Goal: Task Accomplishment & Management: Use online tool/utility

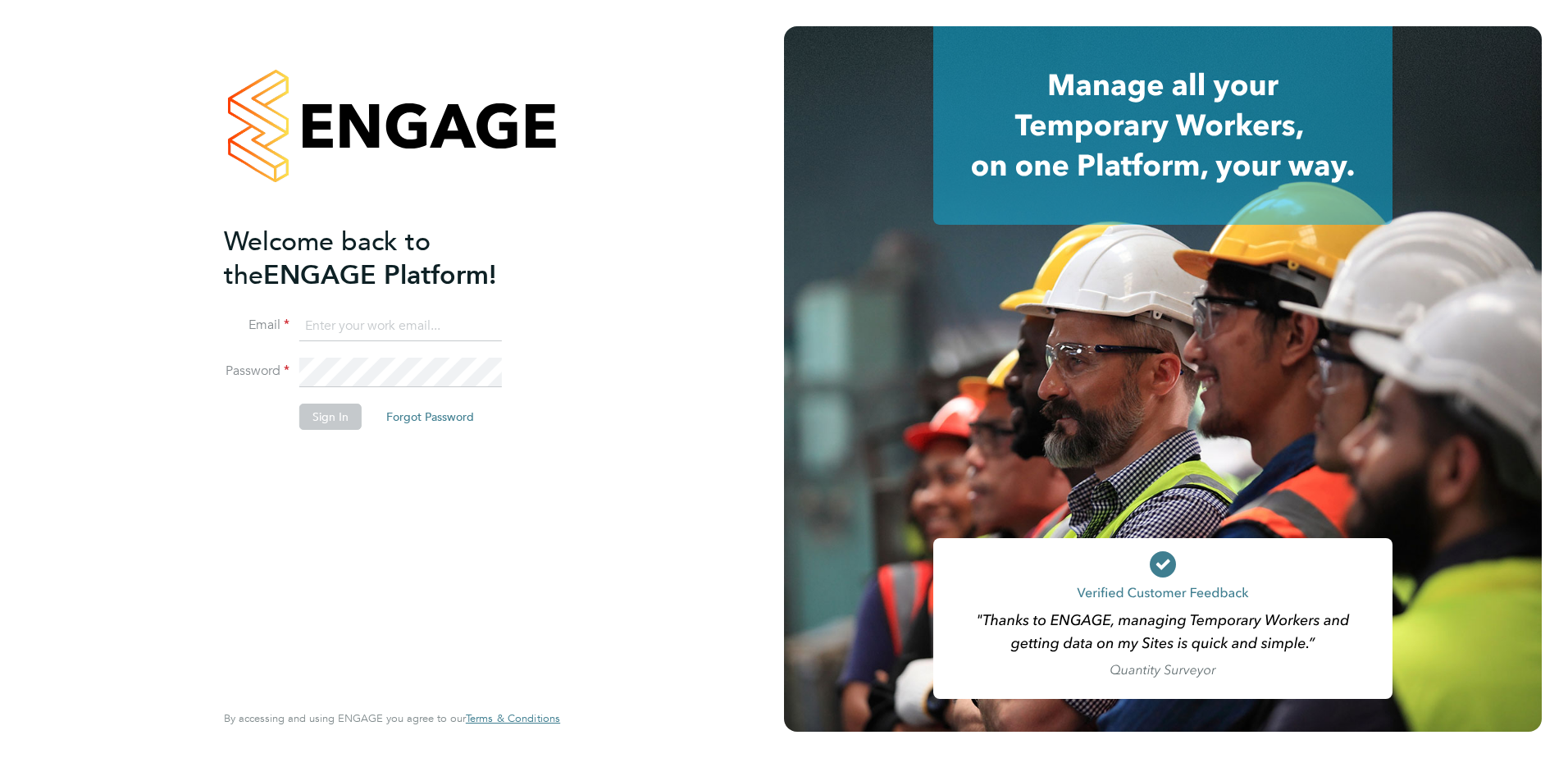
type input "[PERSON_NAME][EMAIL_ADDRESS][DOMAIN_NAME]"
click at [510, 379] on li "Password" at bounding box center [384, 380] width 320 height 46
click at [340, 418] on button "Sign In" at bounding box center [330, 417] width 62 height 27
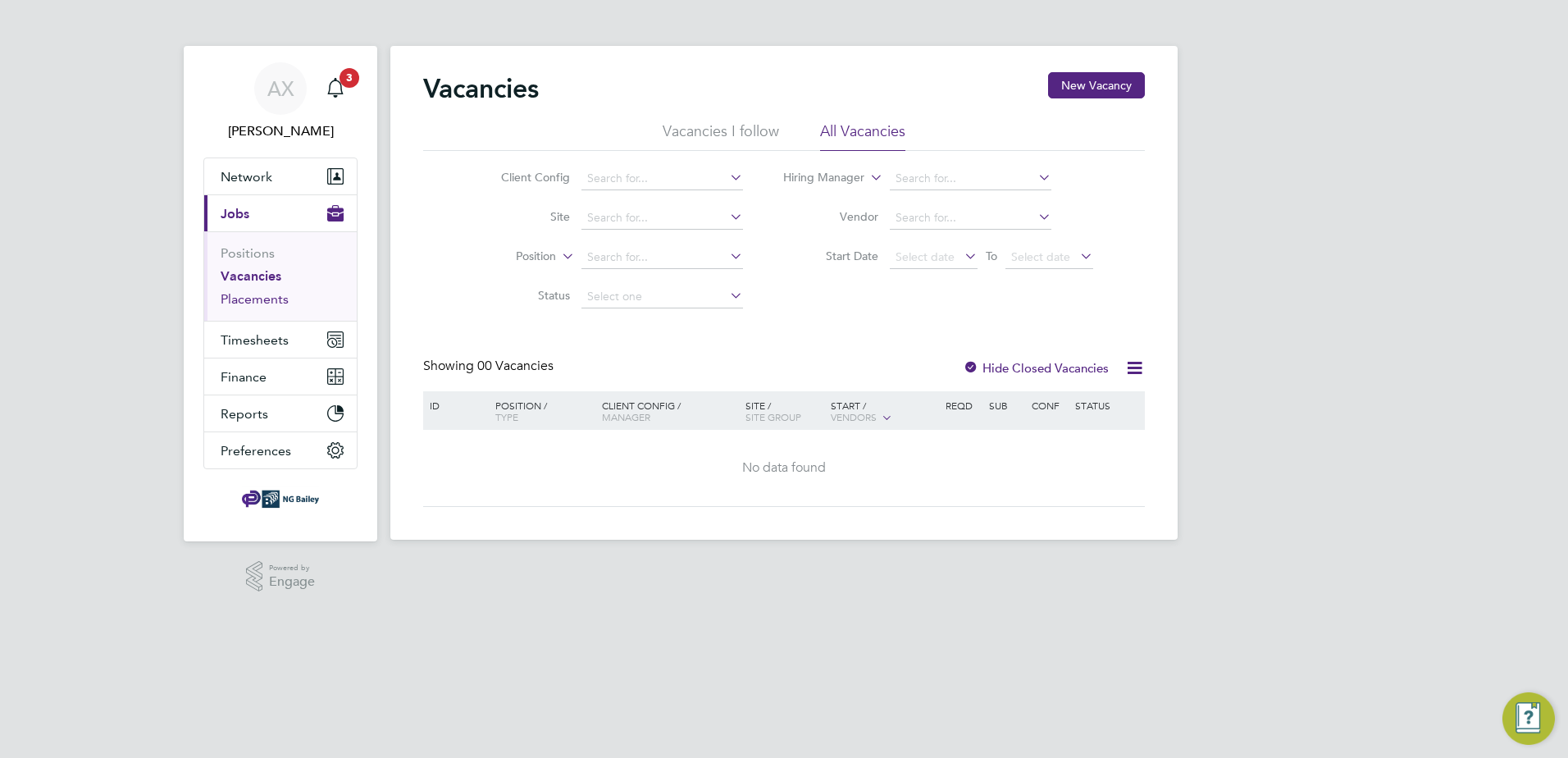
click at [231, 302] on link "Placements" at bounding box center [255, 299] width 68 height 16
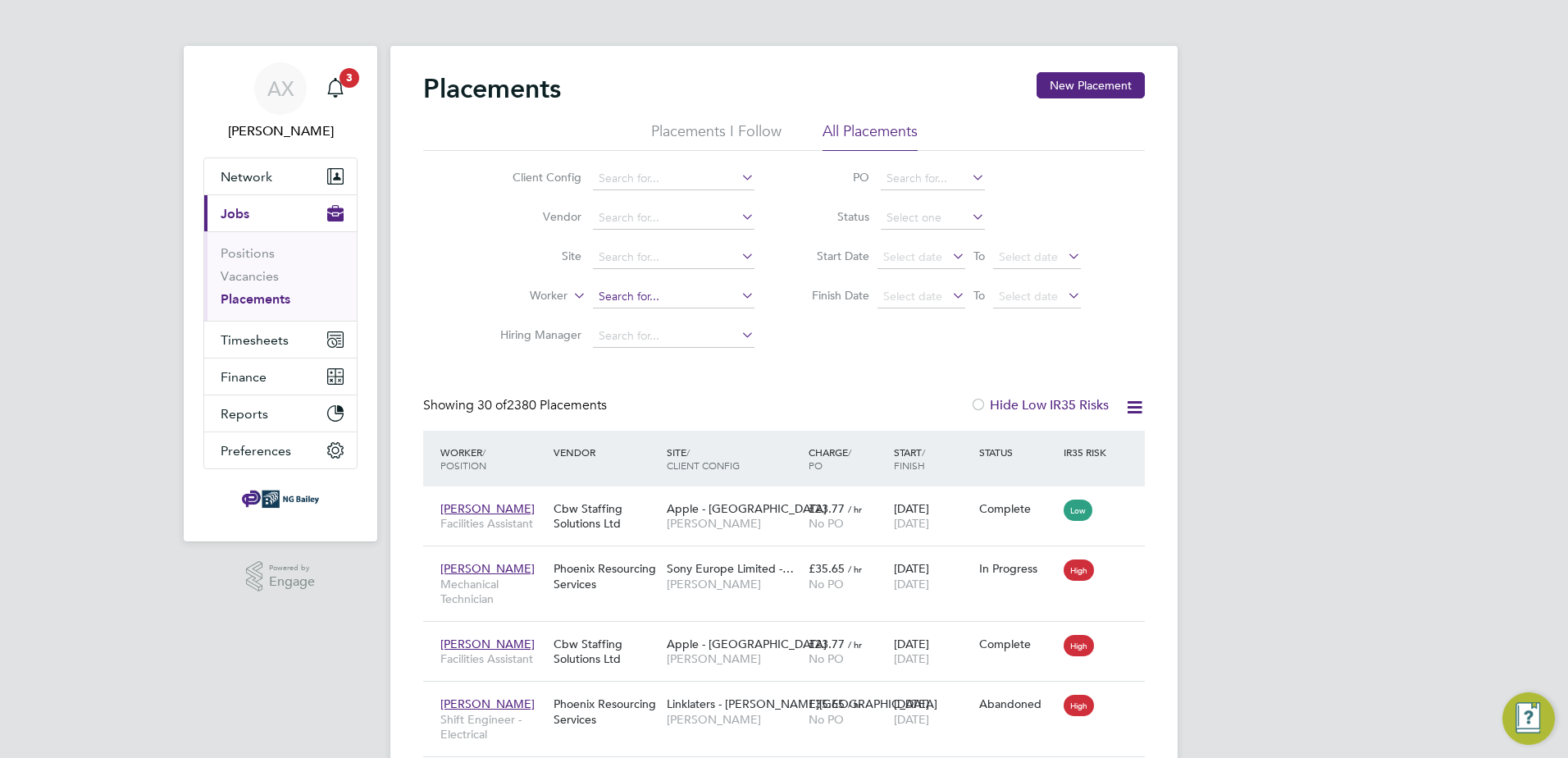
click at [640, 299] on input at bounding box center [673, 297] width 162 height 23
paste input "Aasim Javed"
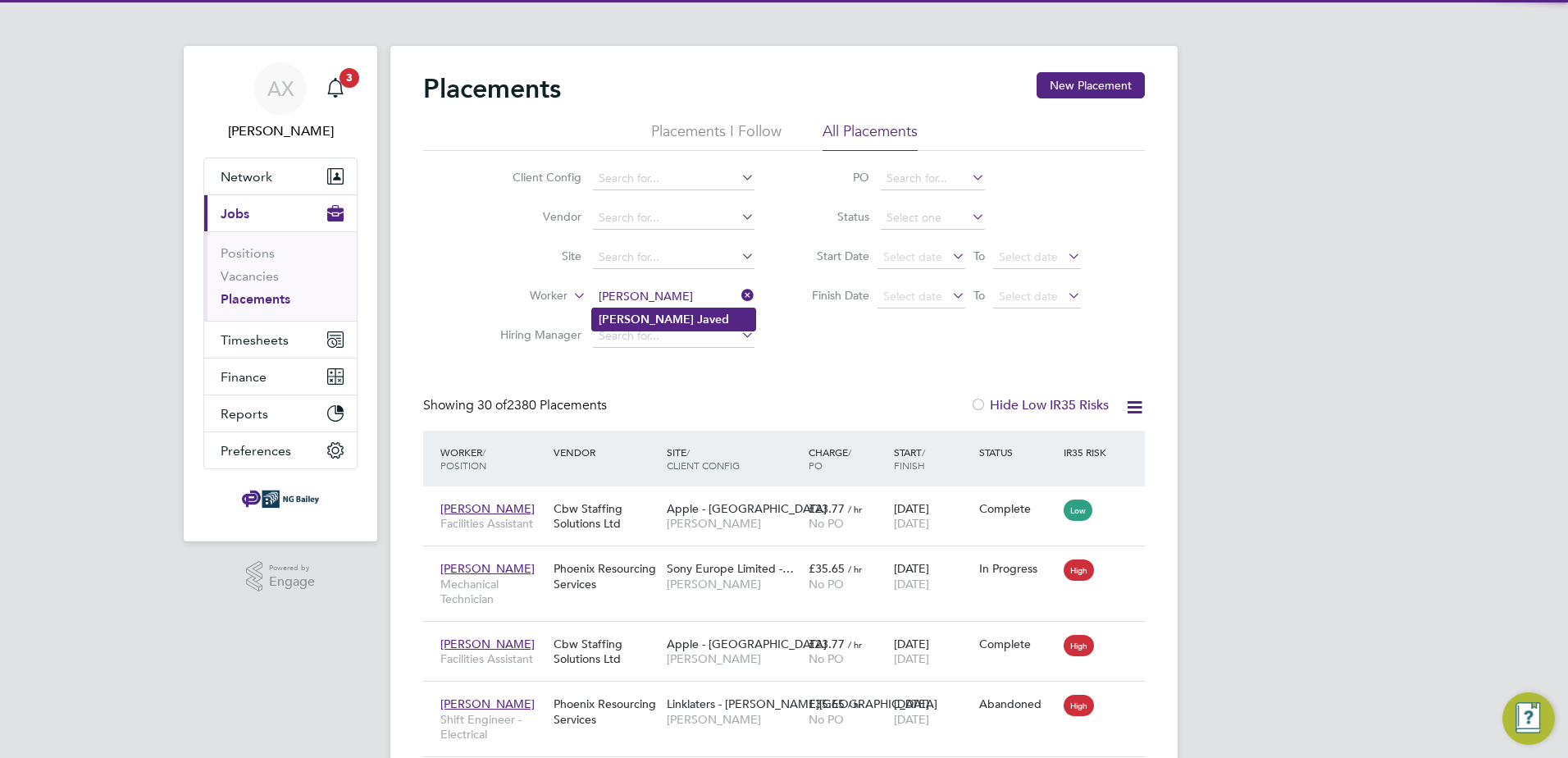
type input "Aasim Javed"
click at [697, 320] on b "Javed" at bounding box center [713, 319] width 32 height 14
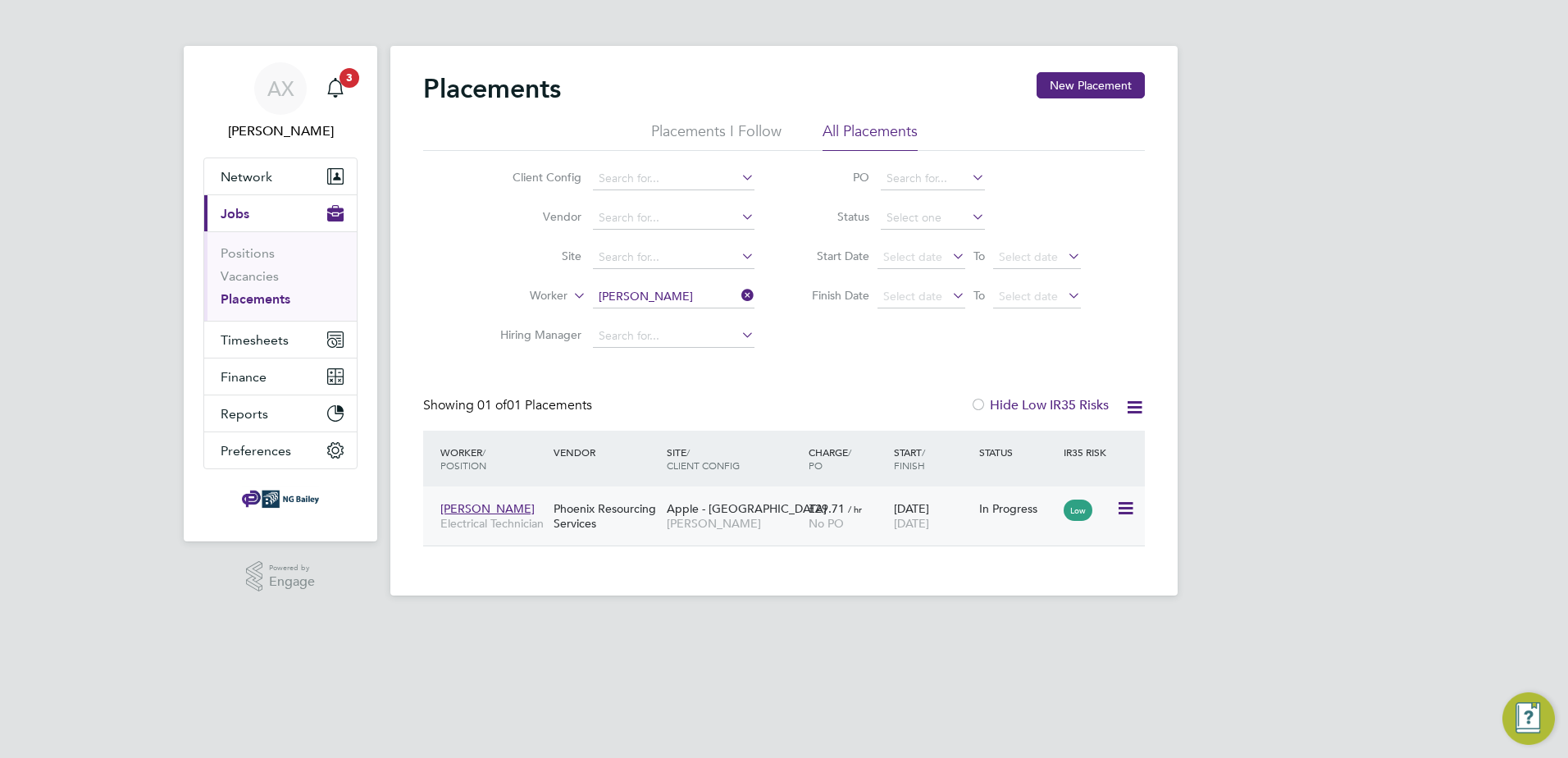
click at [1124, 505] on icon at bounding box center [1124, 508] width 17 height 20
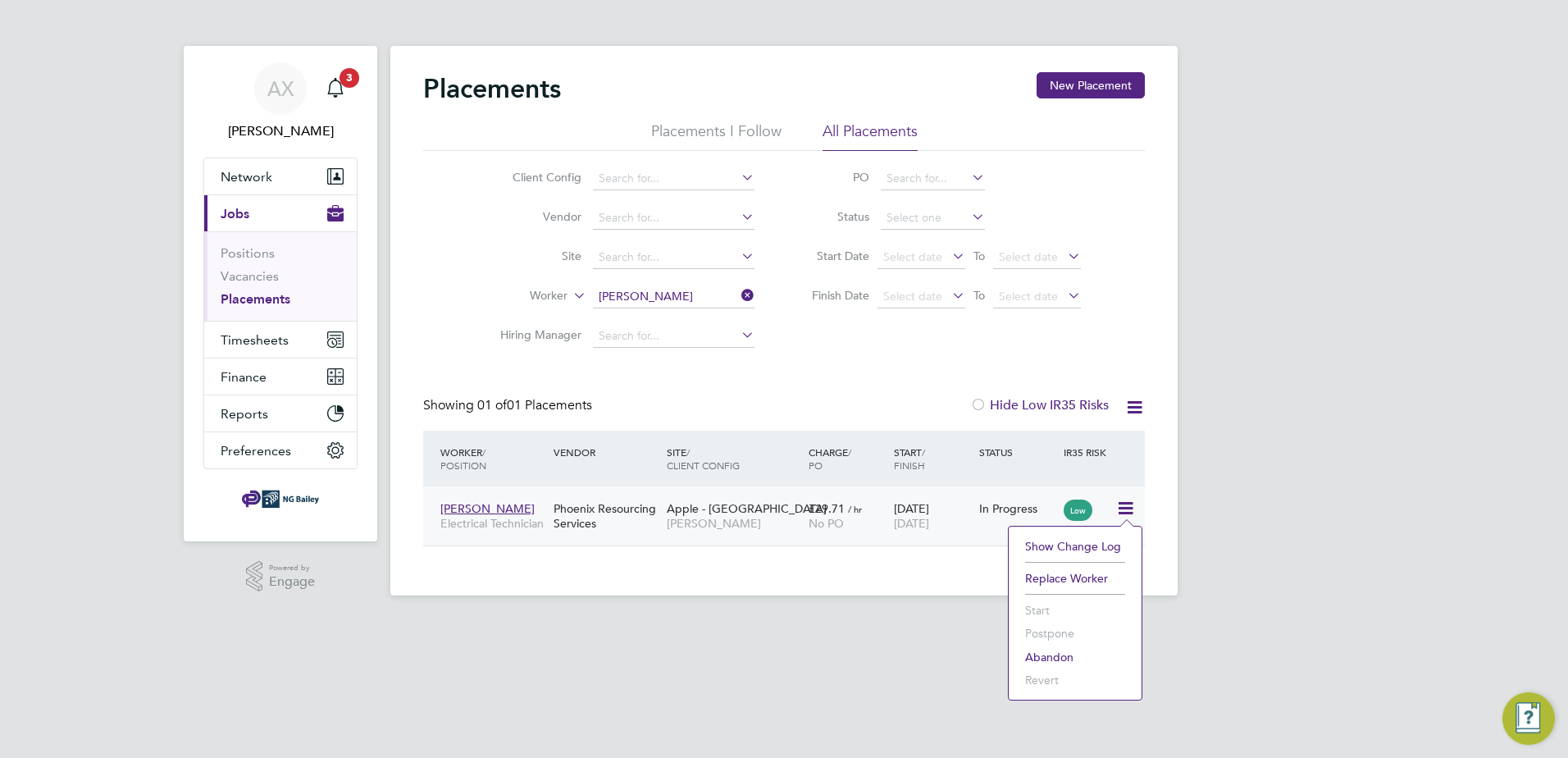
click at [1202, 424] on div "AX Angela Xiberras Notifications 3 Applications: Network Sites Workers Current …" at bounding box center [784, 311] width 1568 height 622
